Goal: Obtain resource: Download file/media

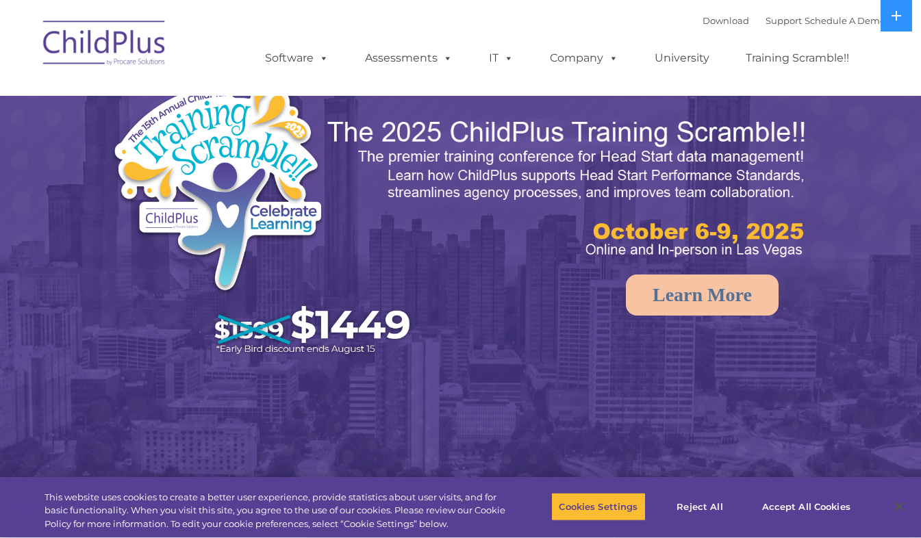
select select "MEDIUM"
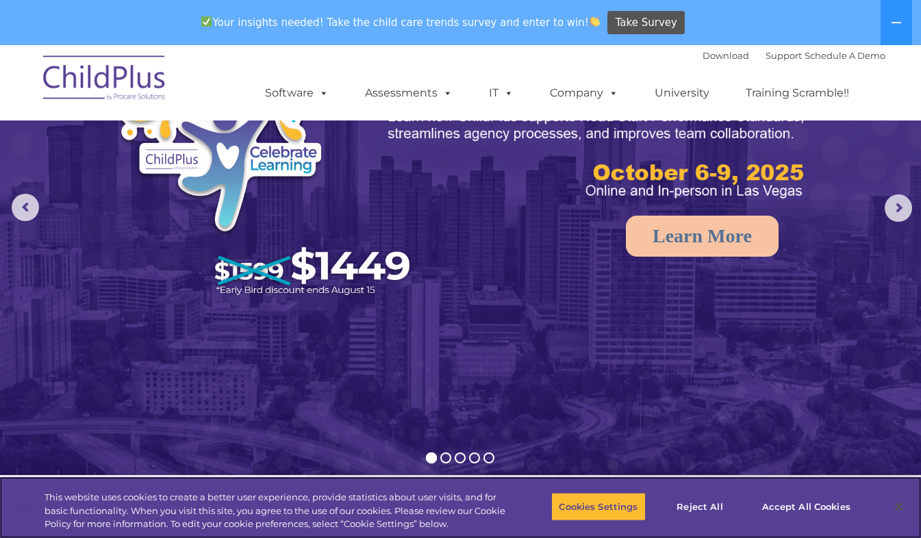
scroll to position [106, 0]
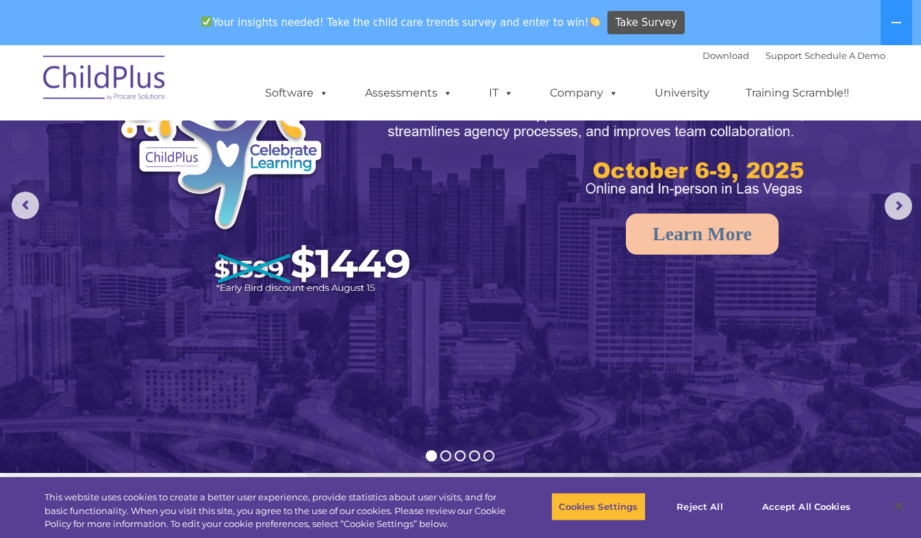
click at [25, 31] on div "Your insights needed! Take the child care trends survey and enter to win! Take …" at bounding box center [441, 23] width 883 height 45
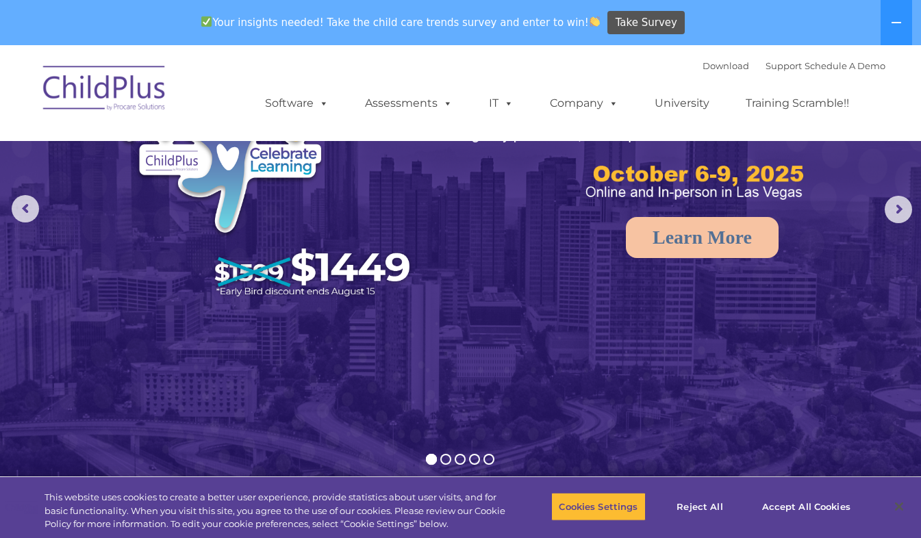
scroll to position [0, 0]
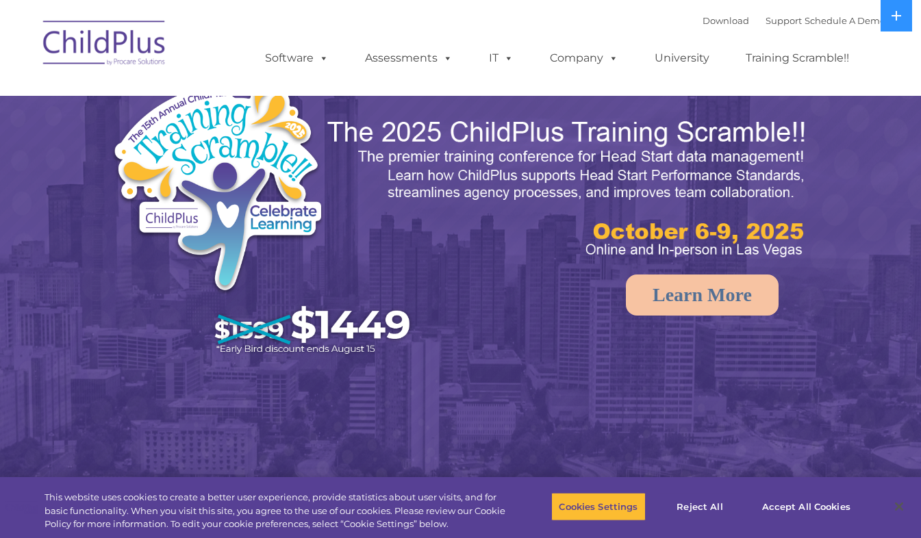
select select "MEDIUM"
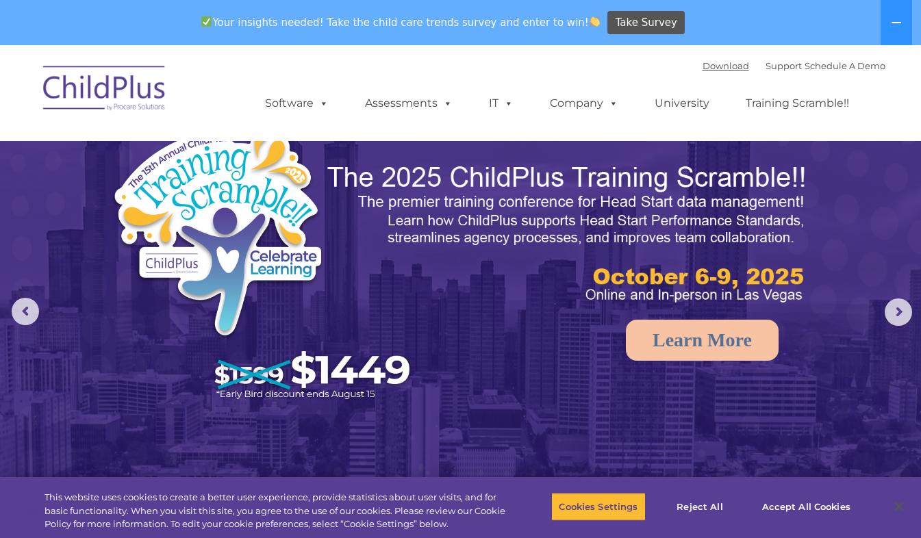
click at [703, 68] on link "Download" at bounding box center [726, 65] width 47 height 11
